Goal: Check status: Check status

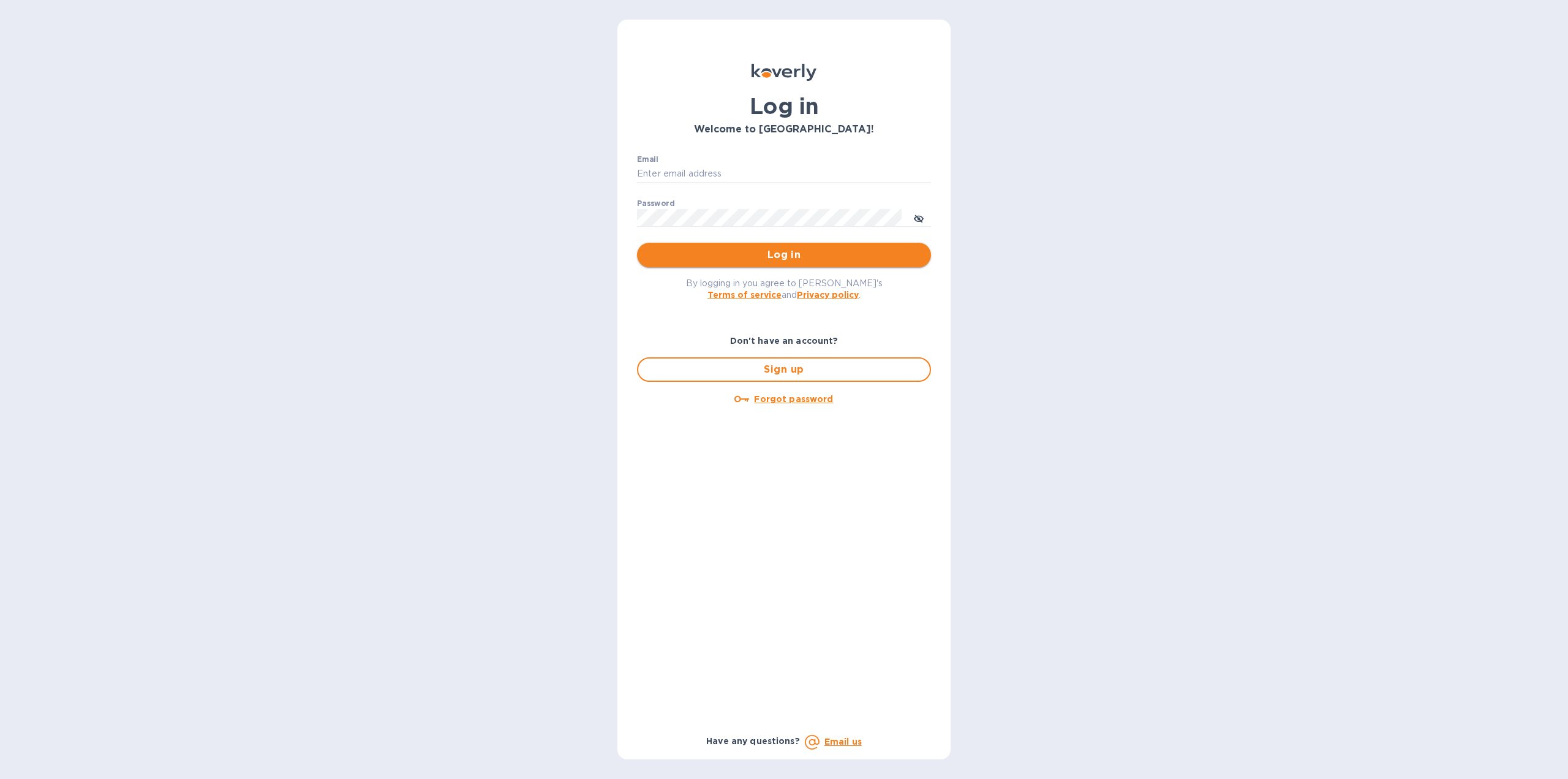
type input "[EMAIL_ADDRESS][DOMAIN_NAME]"
click at [820, 265] on button "Log in" at bounding box center [784, 255] width 294 height 24
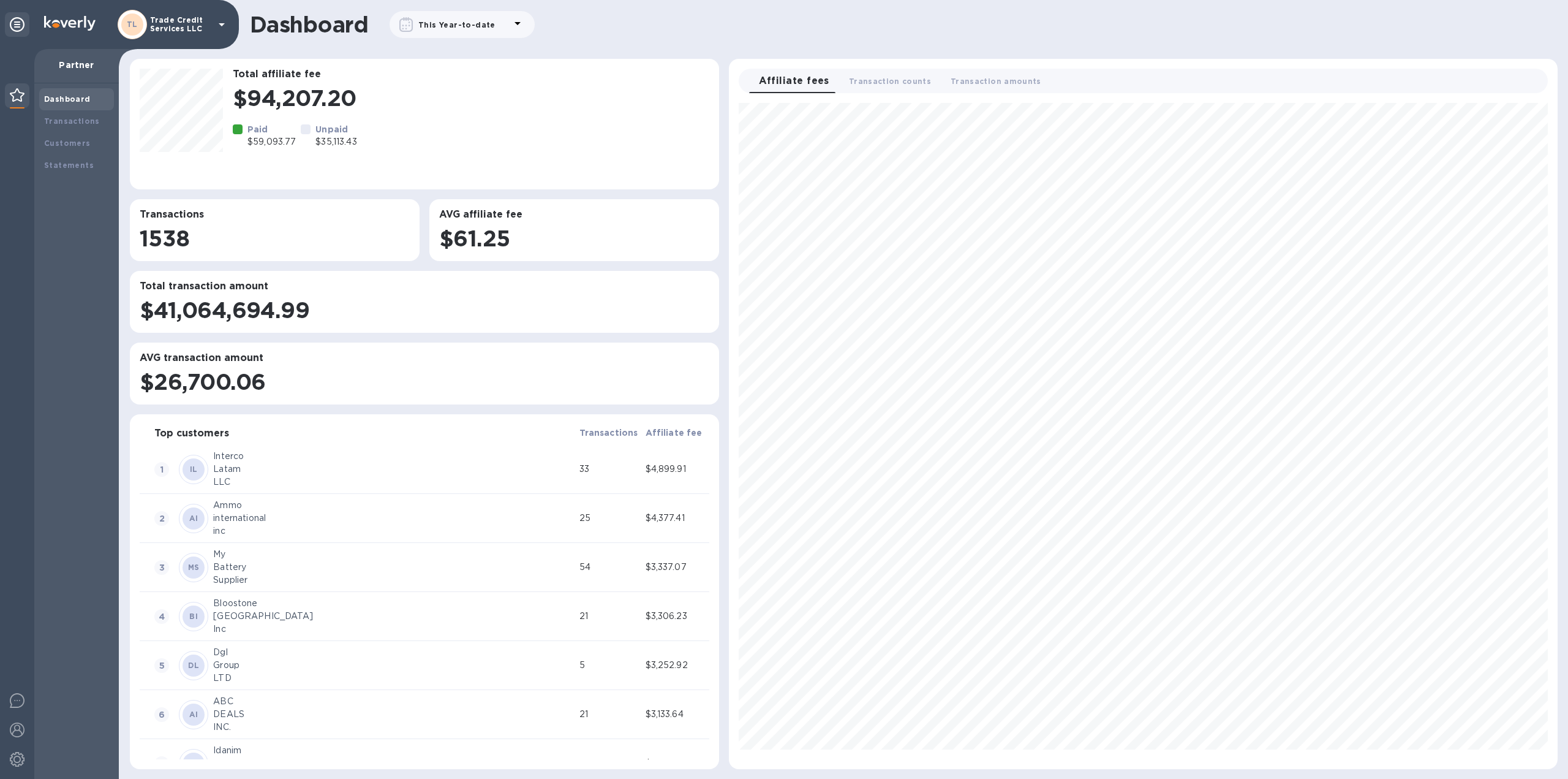
scroll to position [656, 818]
click at [59, 126] on div "Transactions" at bounding box center [77, 121] width 65 height 12
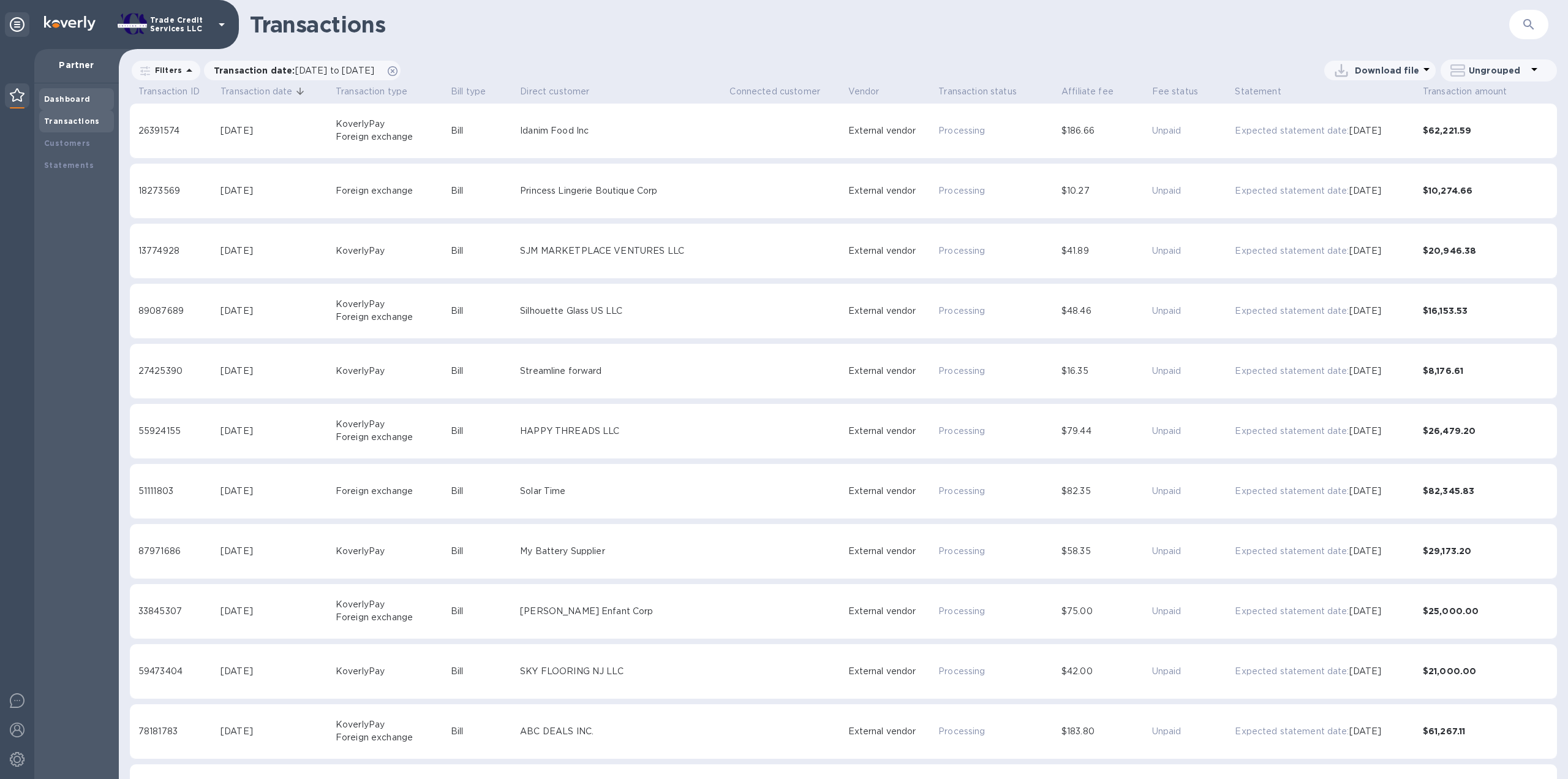
click at [66, 98] on b "Dashboard" at bounding box center [67, 99] width 46 height 9
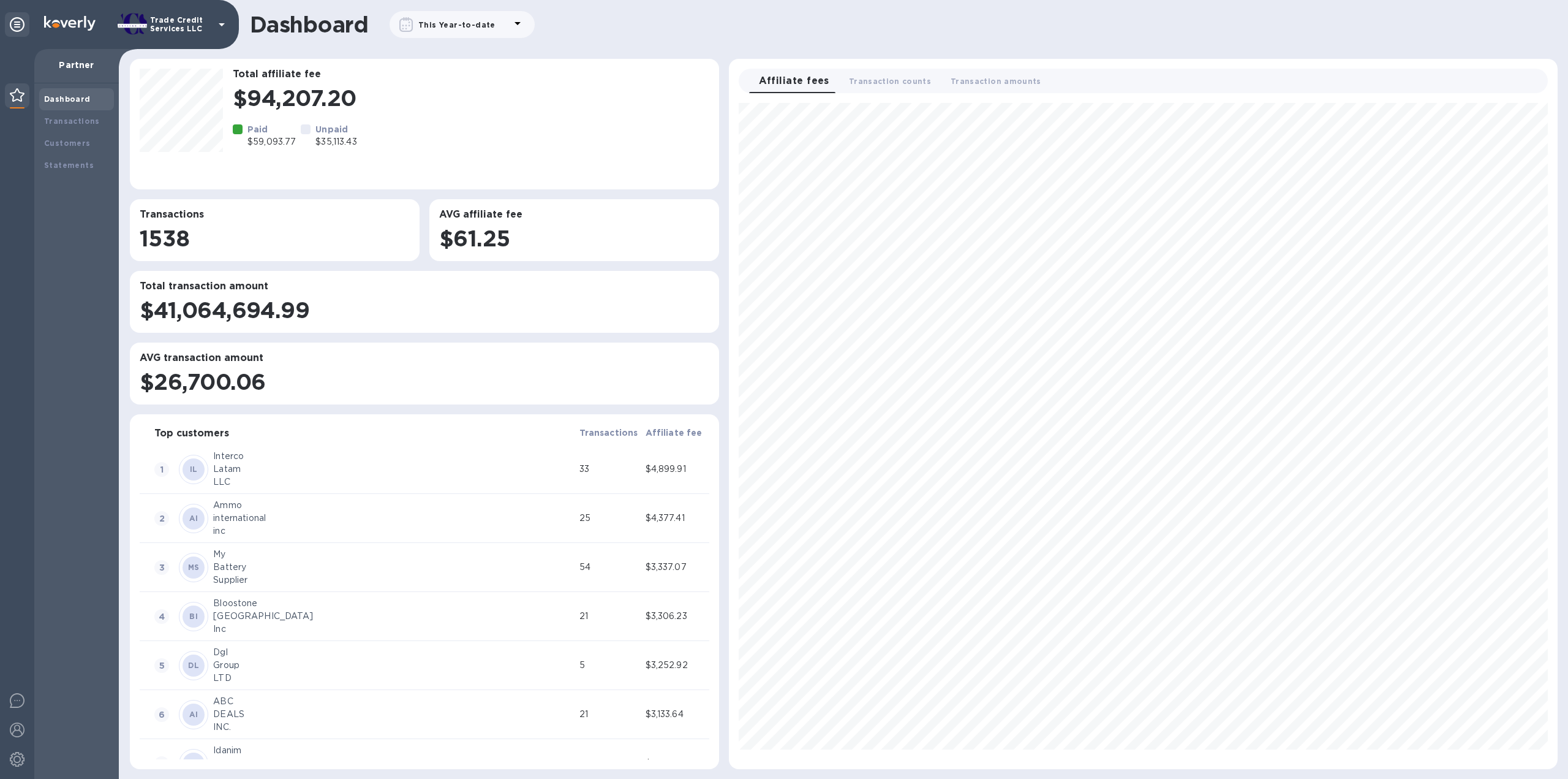
scroll to position [656, 818]
click at [513, 29] on icon at bounding box center [518, 24] width 15 height 15
click at [590, 86] on icon at bounding box center [591, 86] width 6 height 3
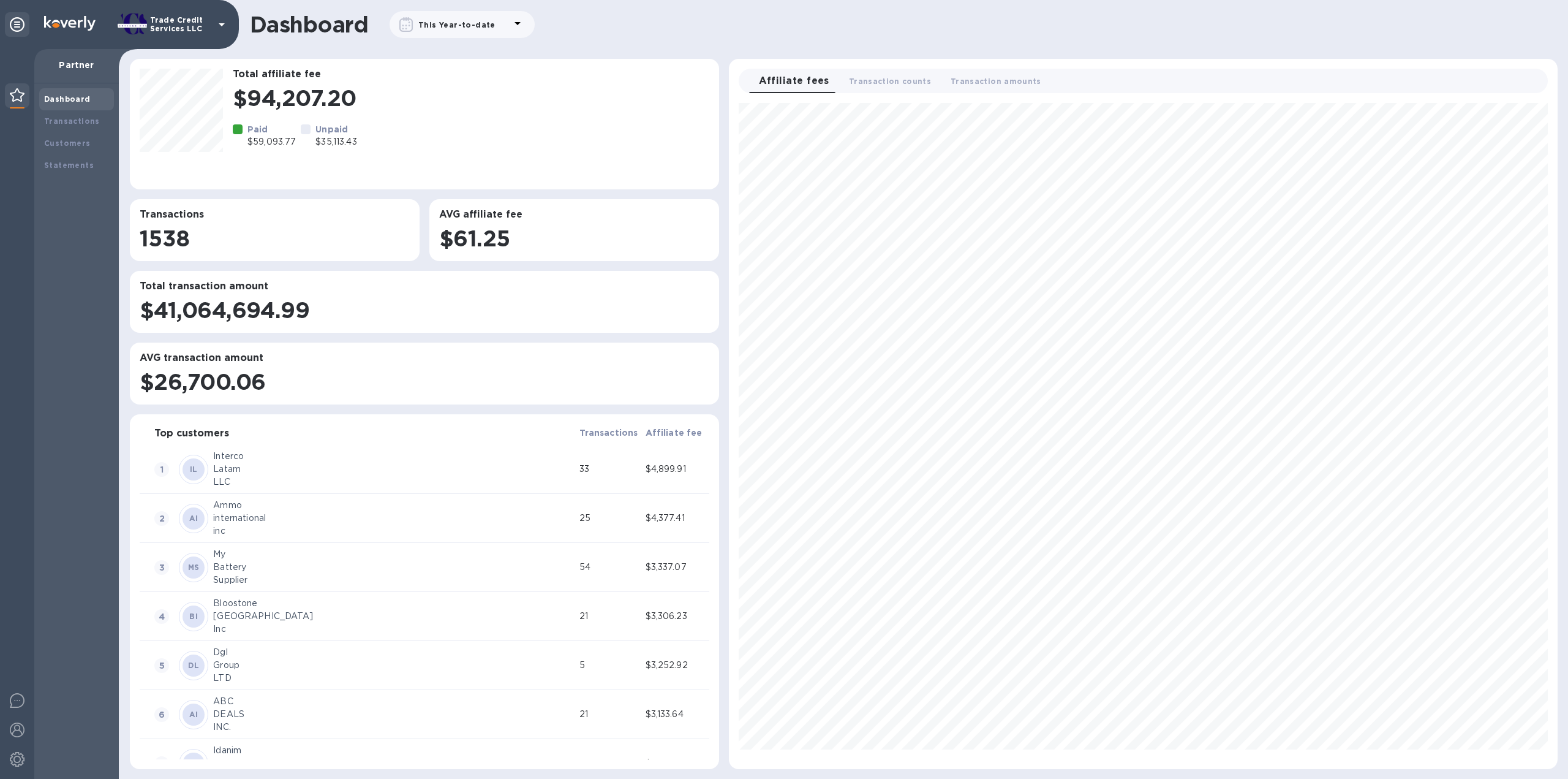
click at [735, 122] on div at bounding box center [1143, 426] width 819 height 656
click at [479, 24] on b "This Year-to-date" at bounding box center [457, 25] width 77 height 9
click at [483, 122] on icon "button" at bounding box center [486, 124] width 14 height 15
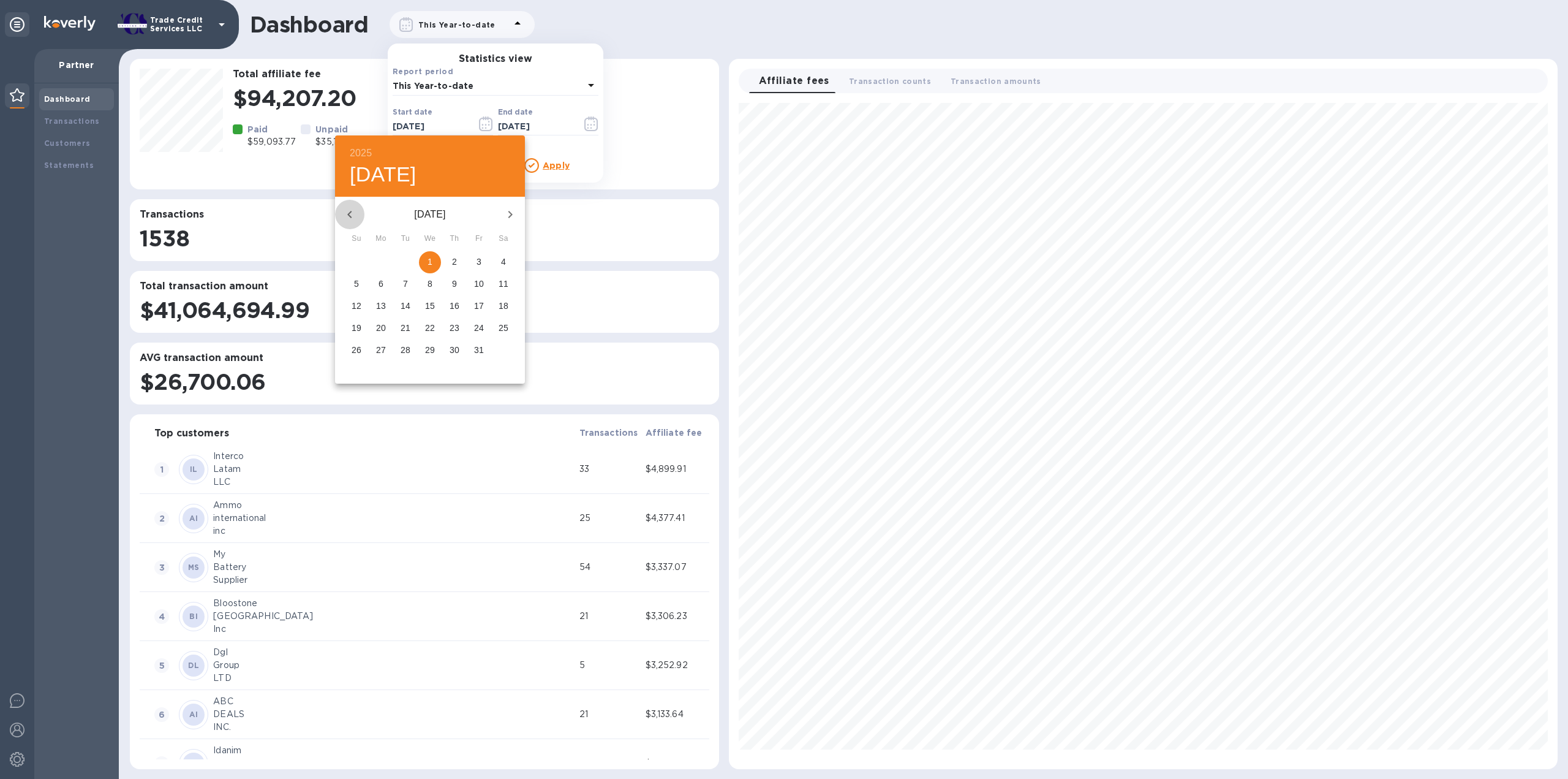
click at [345, 216] on icon "button" at bounding box center [350, 215] width 15 height 15
click at [345, 216] on icon "button" at bounding box center [350, 215] width 15 height 15
drag, startPoint x: 345, startPoint y: 216, endPoint x: 517, endPoint y: 209, distance: 172.1
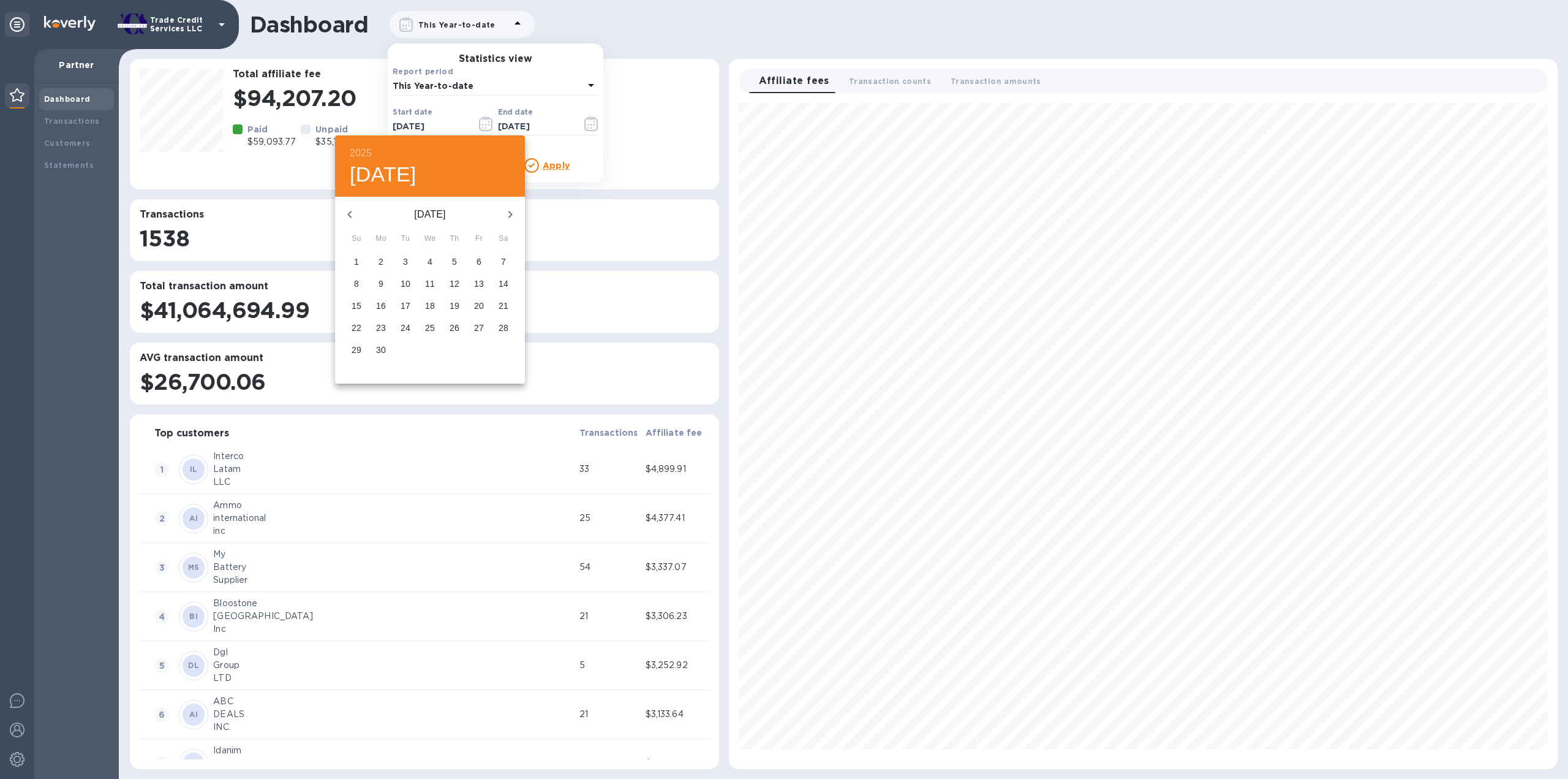
click at [512, 213] on div "September 2024" at bounding box center [430, 215] width 190 height 30
click at [517, 209] on icon "button" at bounding box center [510, 215] width 15 height 15
click at [407, 262] on p "1" at bounding box center [405, 262] width 5 height 12
type input "10/01/2024"
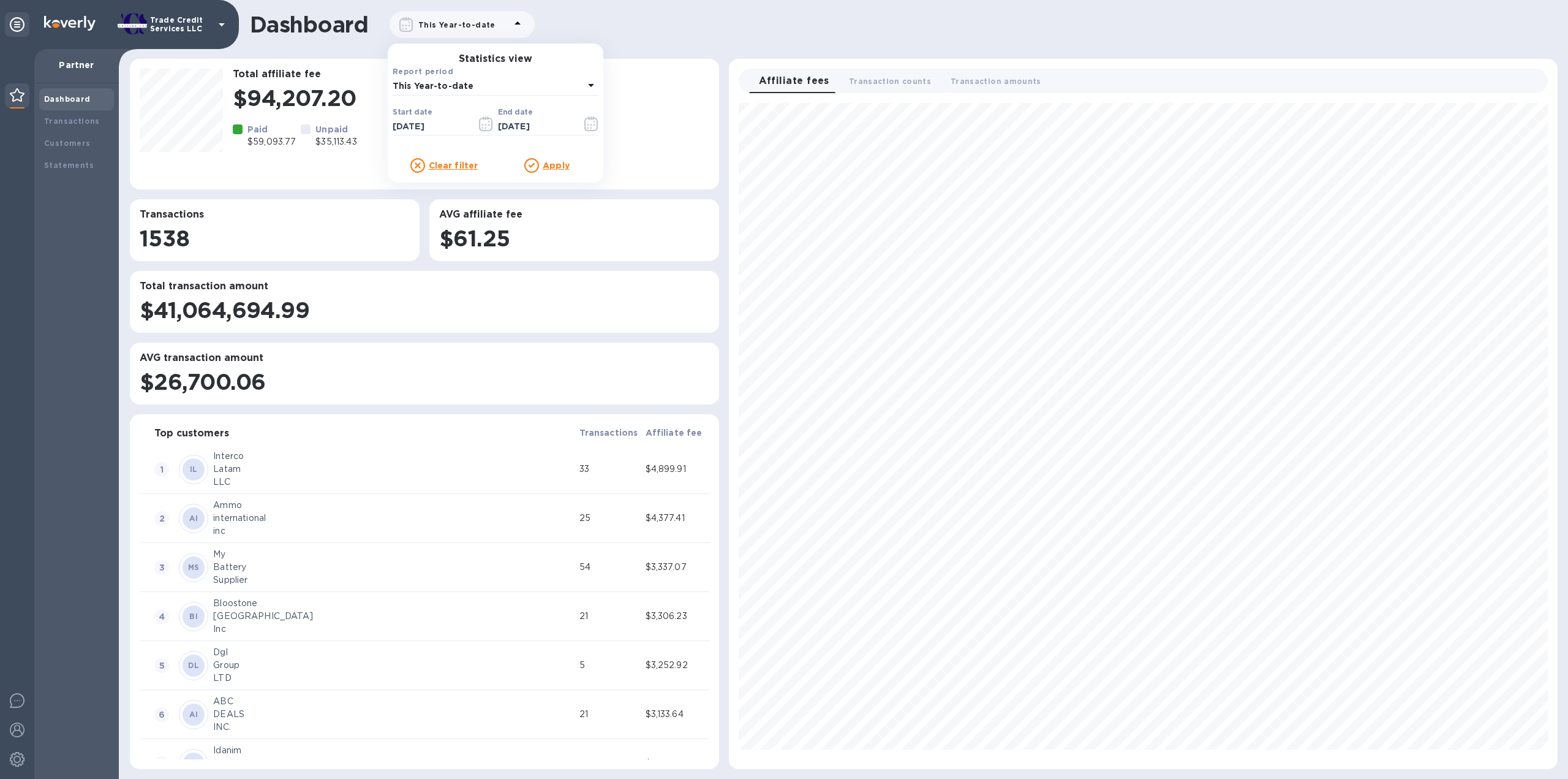
click at [558, 171] on p "Apply" at bounding box center [556, 166] width 27 height 12
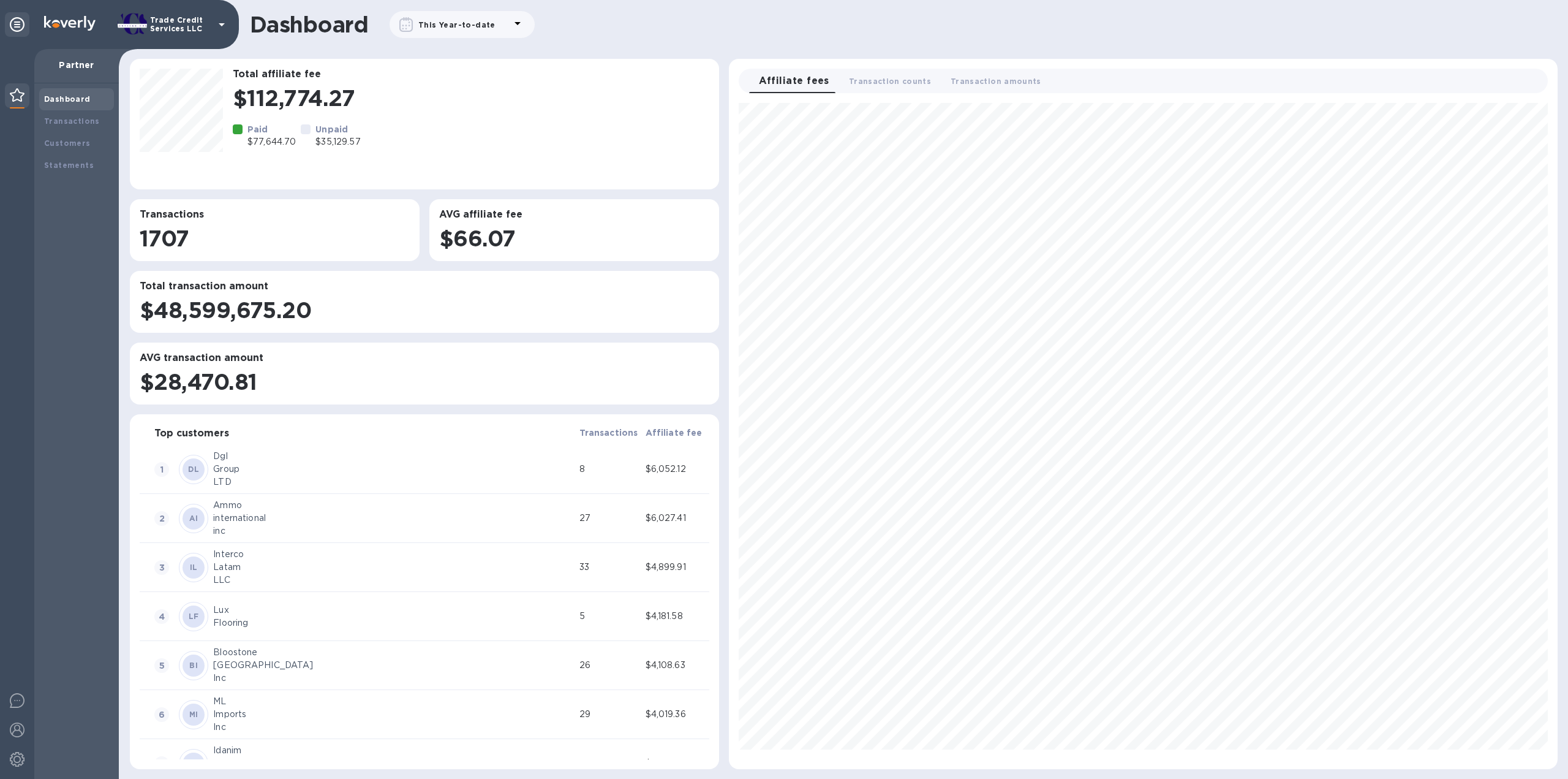
scroll to position [656, 818]
click at [513, 30] on icon at bounding box center [518, 24] width 15 height 15
click at [487, 134] on button "button" at bounding box center [486, 124] width 29 height 30
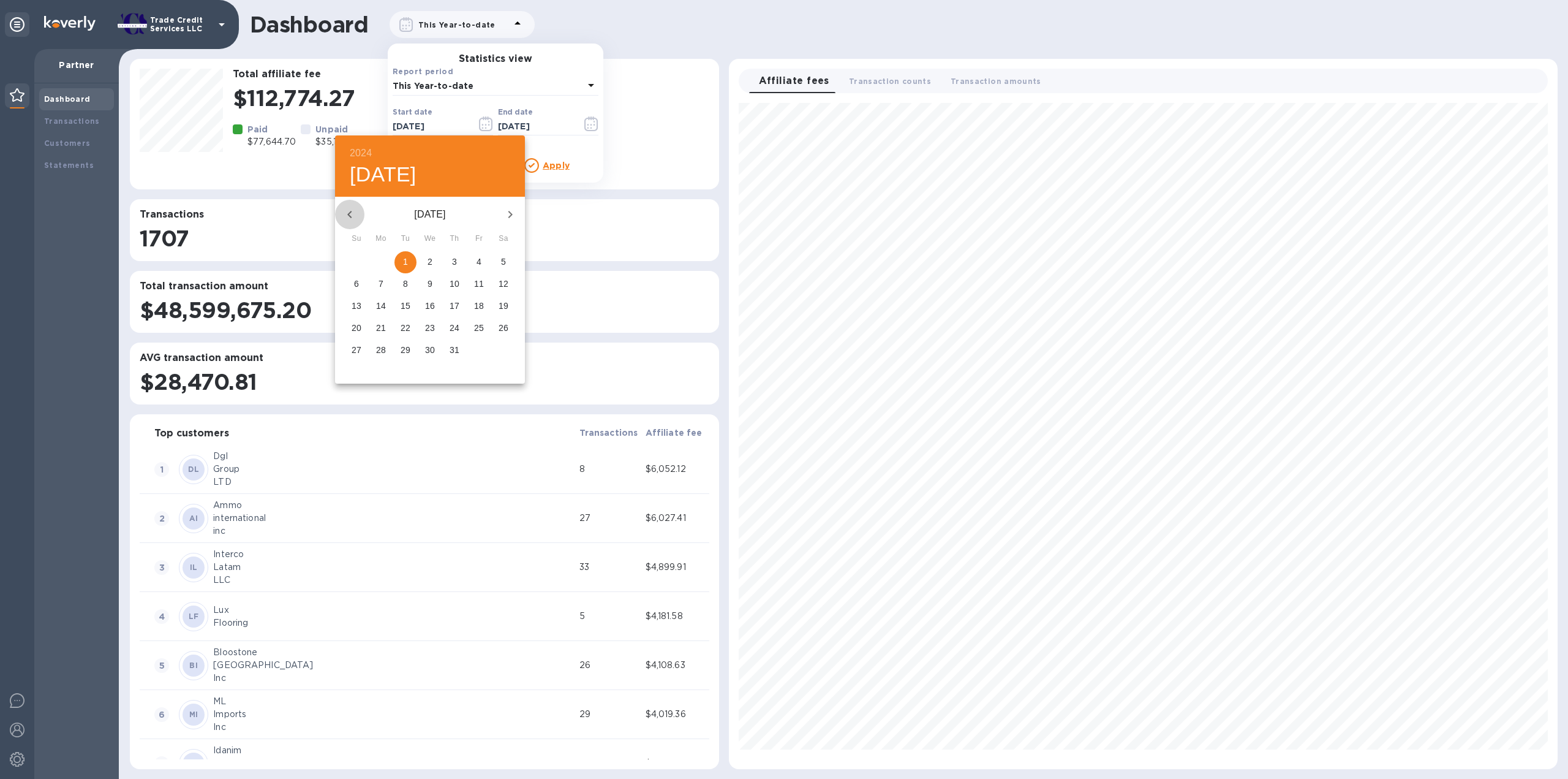
click at [346, 208] on icon "button" at bounding box center [350, 215] width 15 height 15
click at [360, 261] on span "1" at bounding box center [356, 262] width 22 height 12
type input "09/01/2024"
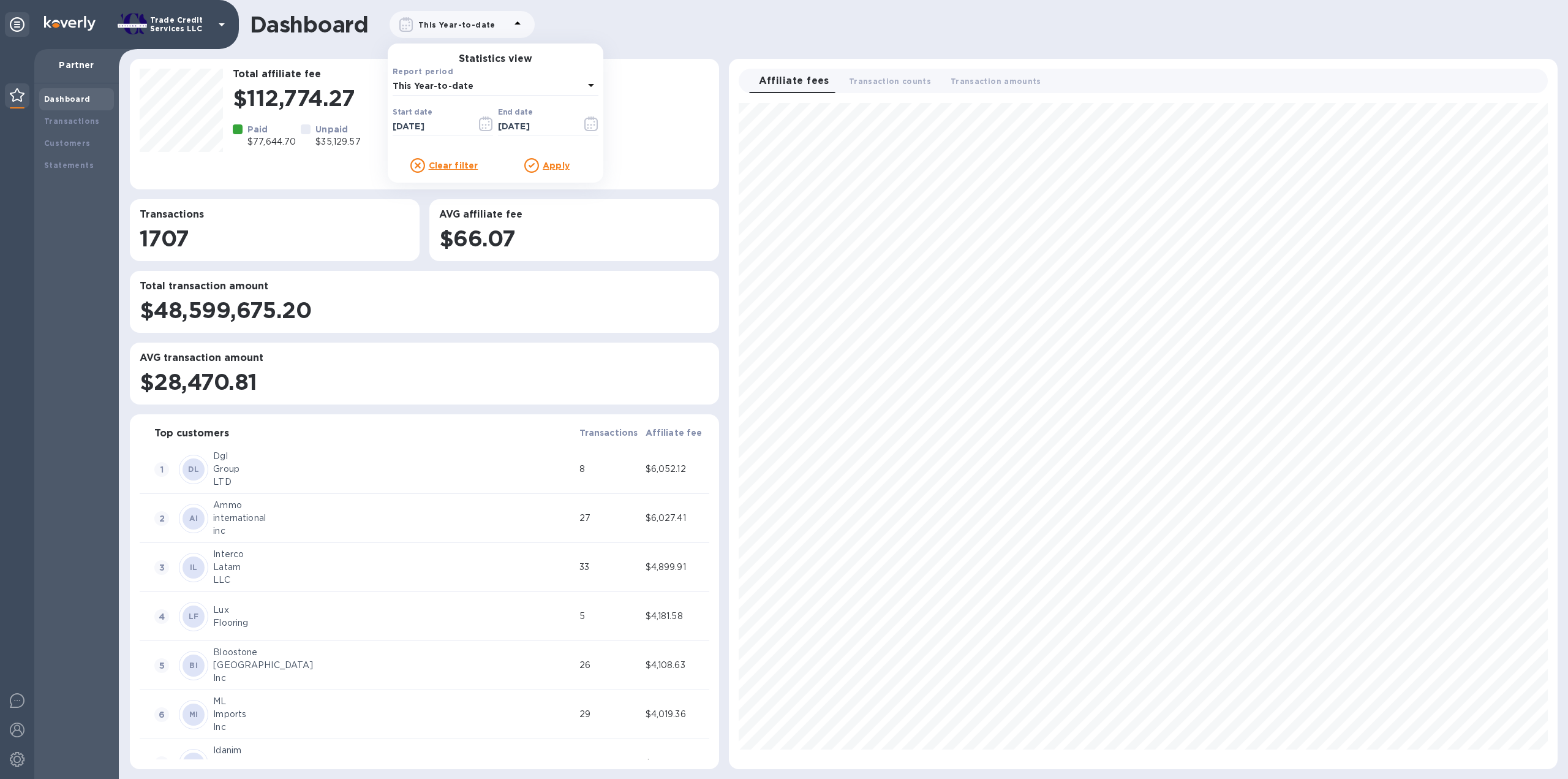
click at [557, 165] on u "Apply" at bounding box center [556, 165] width 27 height 10
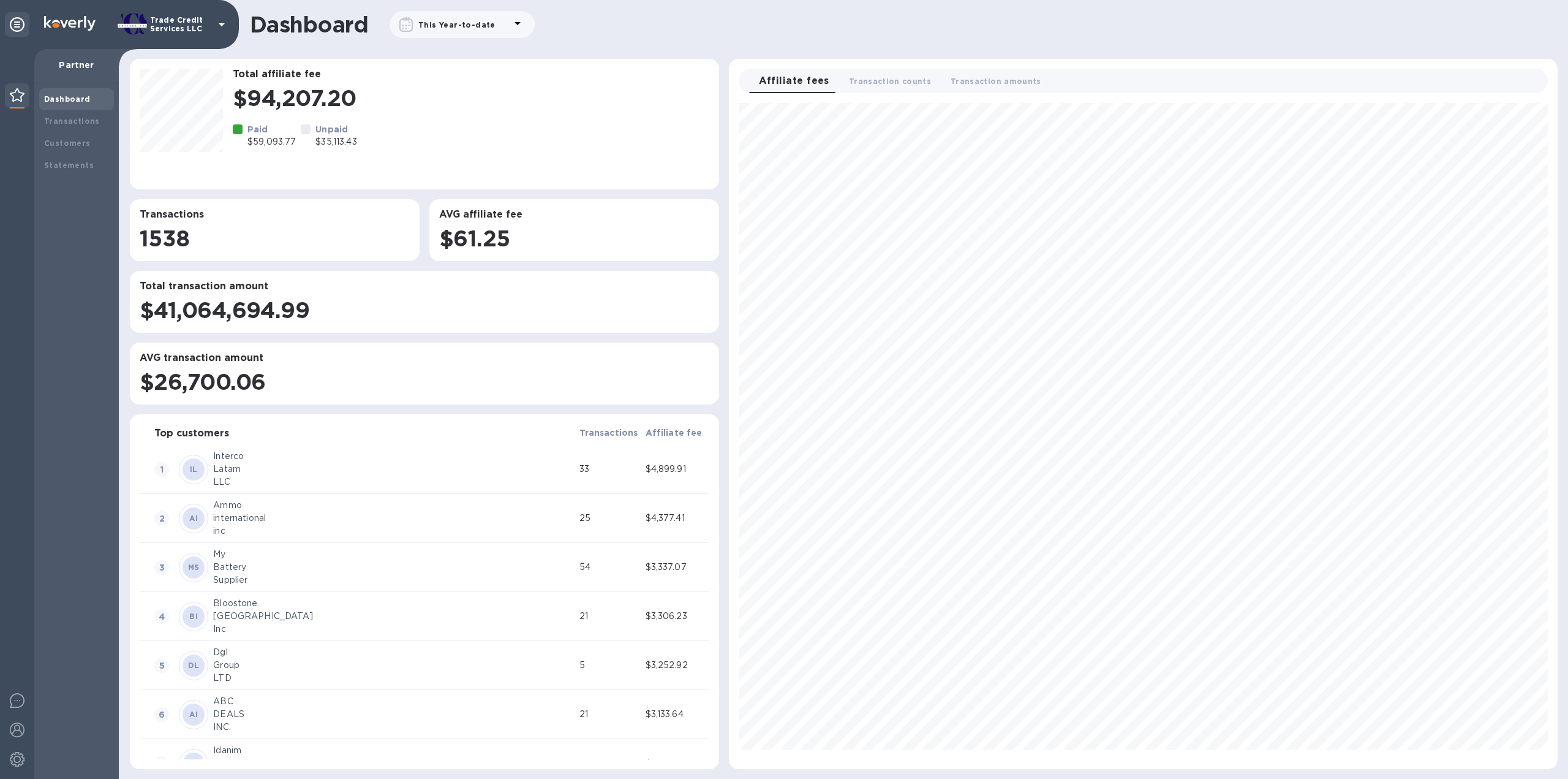
scroll to position [656, 818]
